Goal: Navigation & Orientation: Find specific page/section

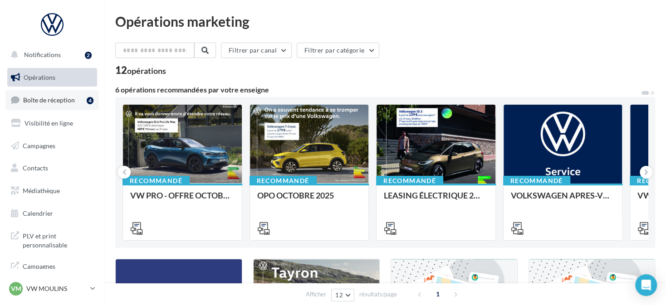
click at [41, 104] on link "Boîte de réception 4" at bounding box center [51, 100] width 93 height 20
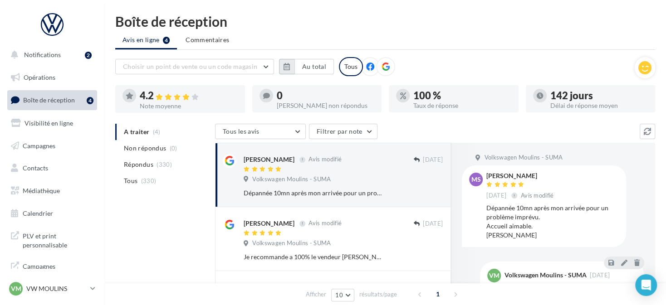
click at [284, 66] on icon "button" at bounding box center [287, 66] width 6 height 7
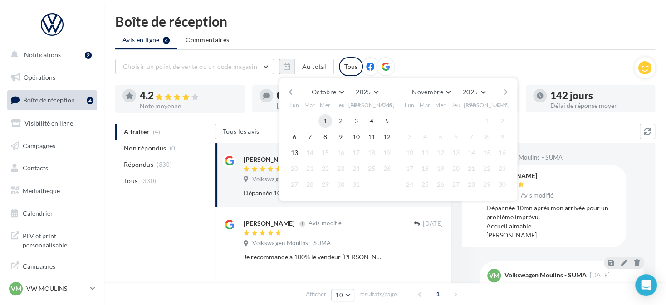
click at [325, 120] on button "1" at bounding box center [325, 121] width 14 height 14
click at [290, 155] on button "13" at bounding box center [295, 153] width 14 height 14
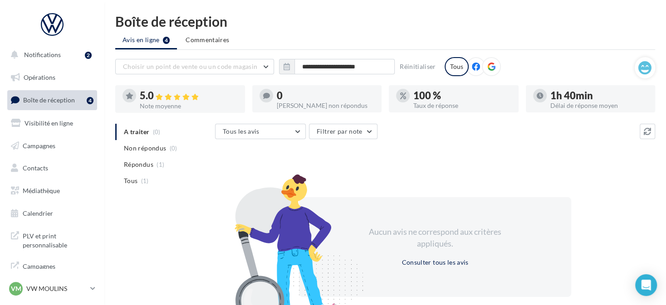
click at [494, 68] on div at bounding box center [491, 66] width 19 height 19
click at [37, 297] on link "VM VW MOULINS vw-toul-dup" at bounding box center [52, 288] width 90 height 17
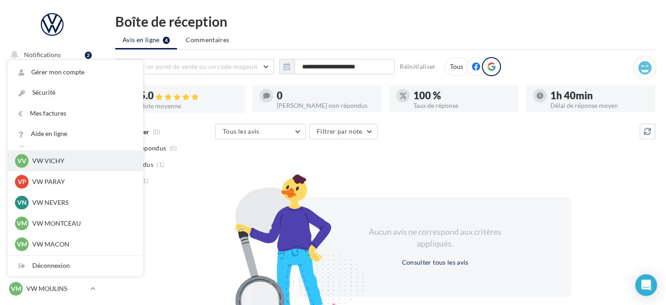
scroll to position [272, 0]
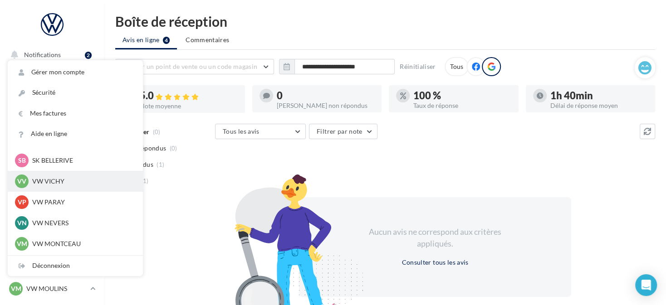
click at [91, 178] on p "VW VICHY" at bounding box center [82, 181] width 100 height 9
